Goal: Navigation & Orientation: Find specific page/section

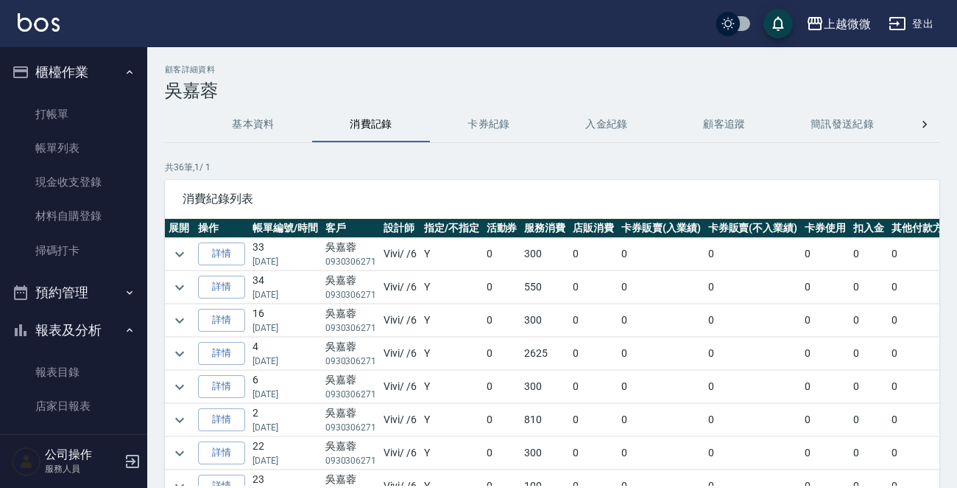
scroll to position [331, 0]
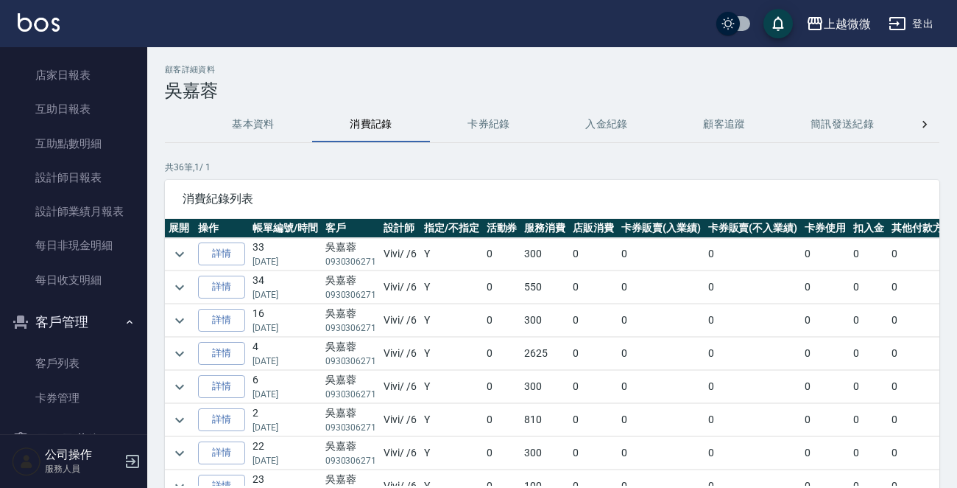
click at [271, 119] on button "基本資料" at bounding box center [253, 124] width 118 height 35
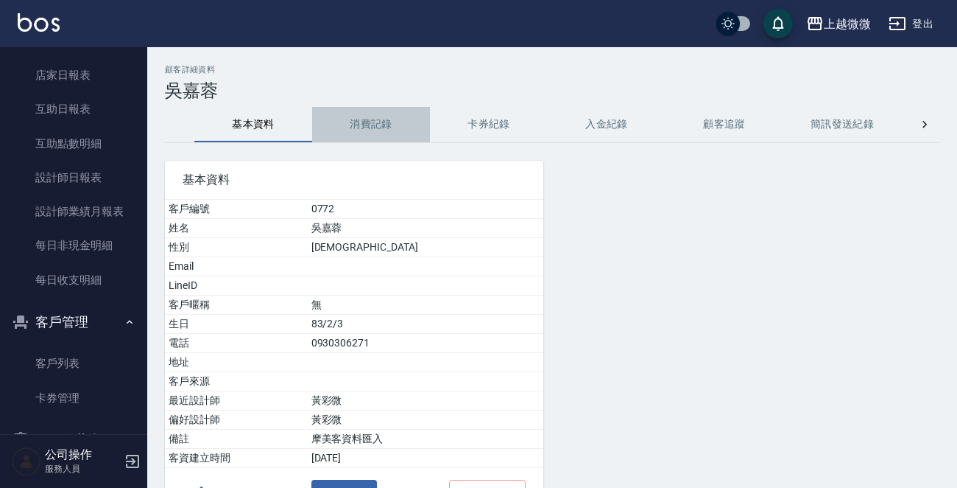
click at [415, 114] on button "消費記錄" at bounding box center [371, 124] width 118 height 35
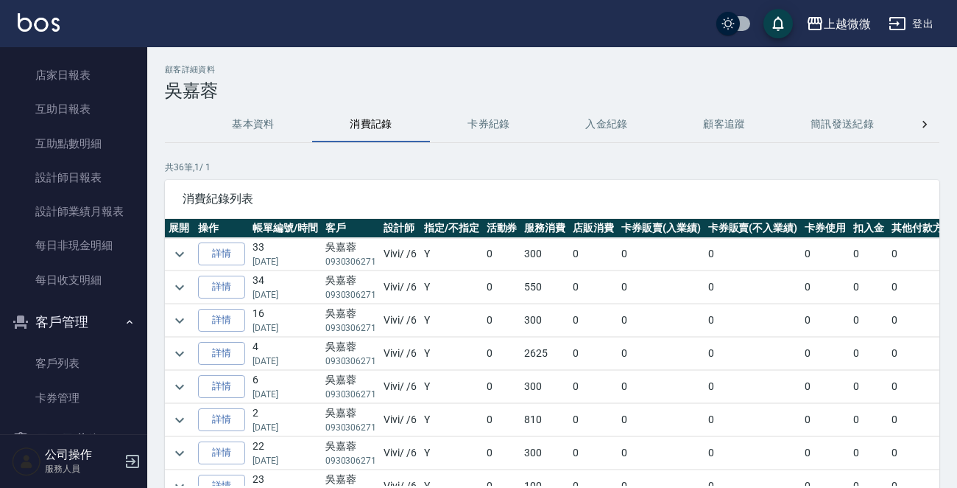
click at [216, 127] on button "基本資料" at bounding box center [253, 124] width 118 height 35
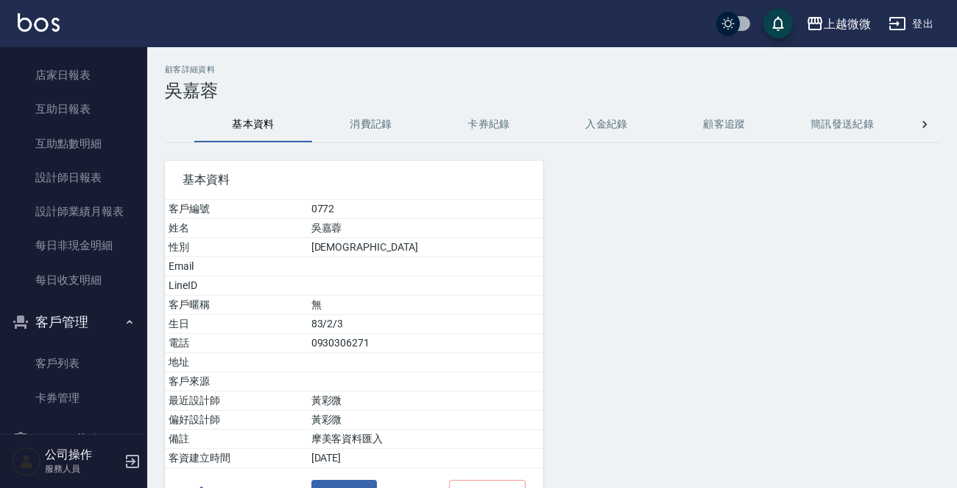
click at [396, 127] on button "消費記錄" at bounding box center [371, 124] width 118 height 35
